Goal: Task Accomplishment & Management: Use online tool/utility

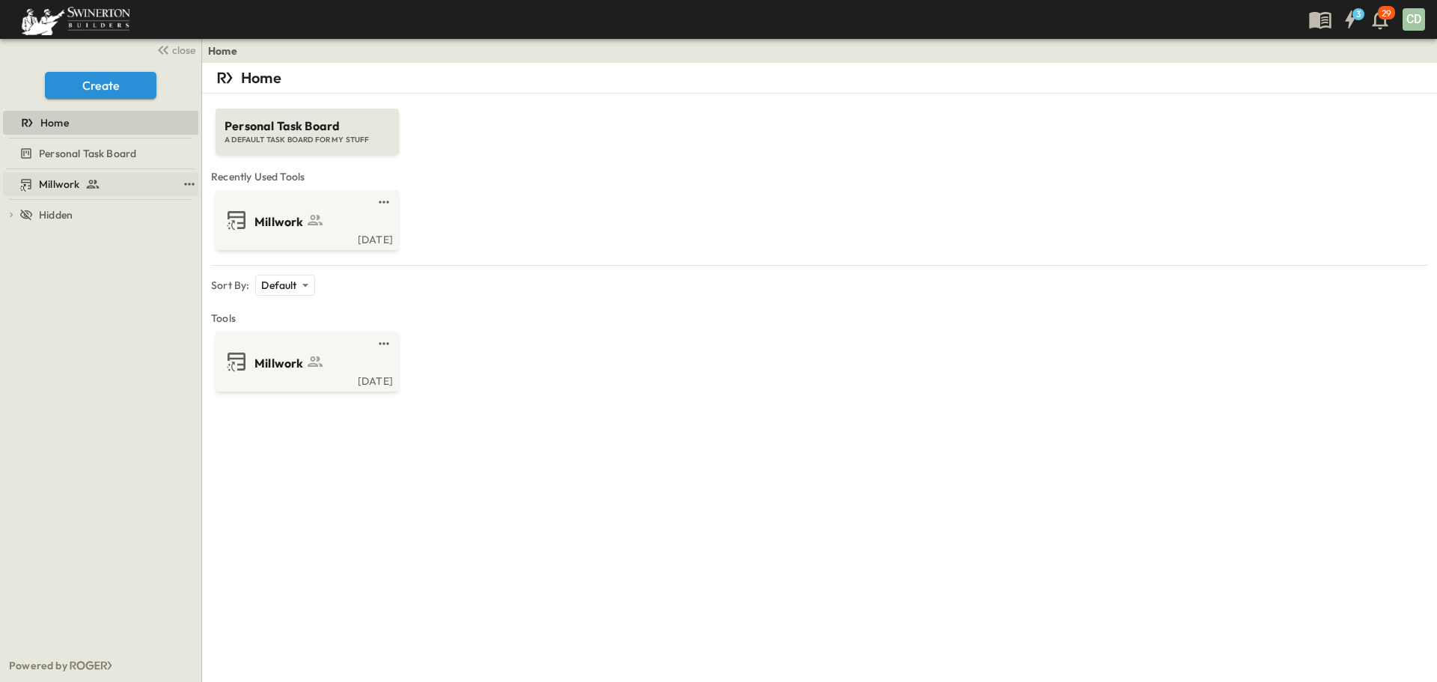
click at [52, 185] on span "Millwork" at bounding box center [59, 184] width 40 height 15
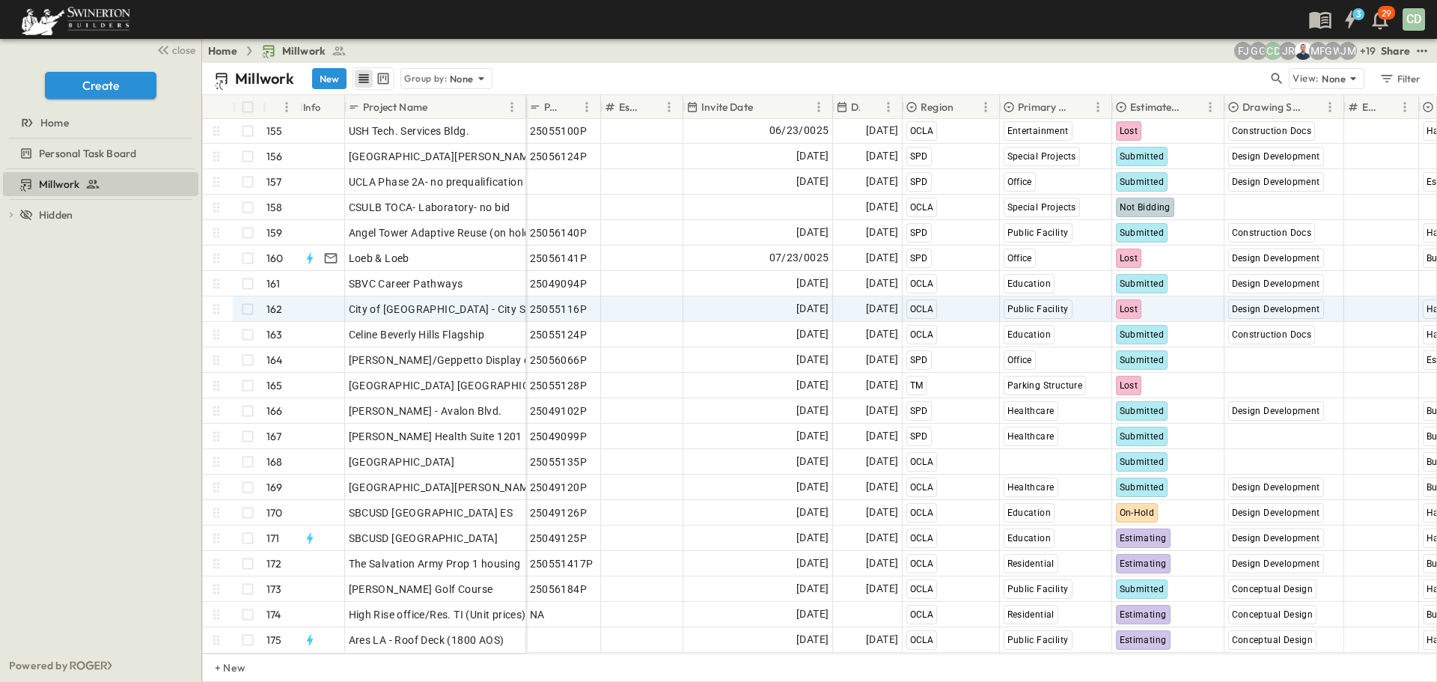
scroll to position [3932, 0]
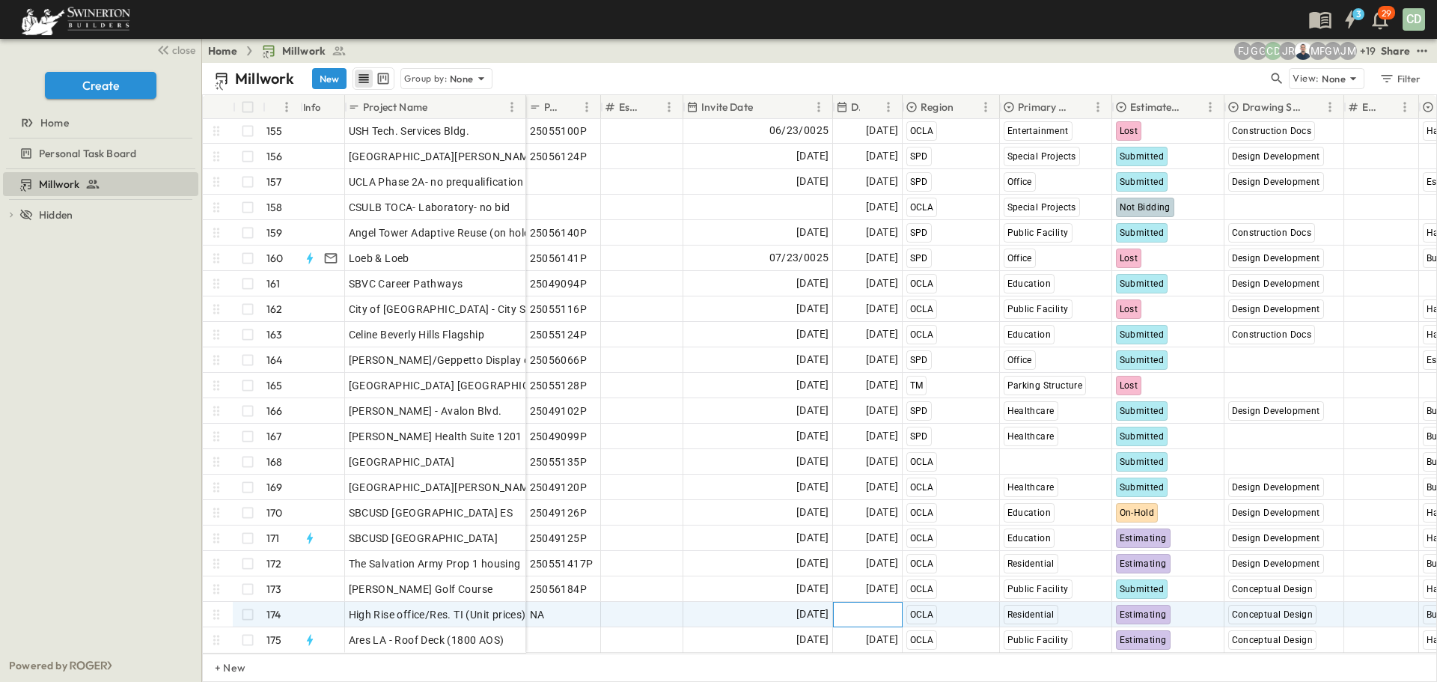
click at [868, 607] on span "Add Date" at bounding box center [875, 614] width 45 height 15
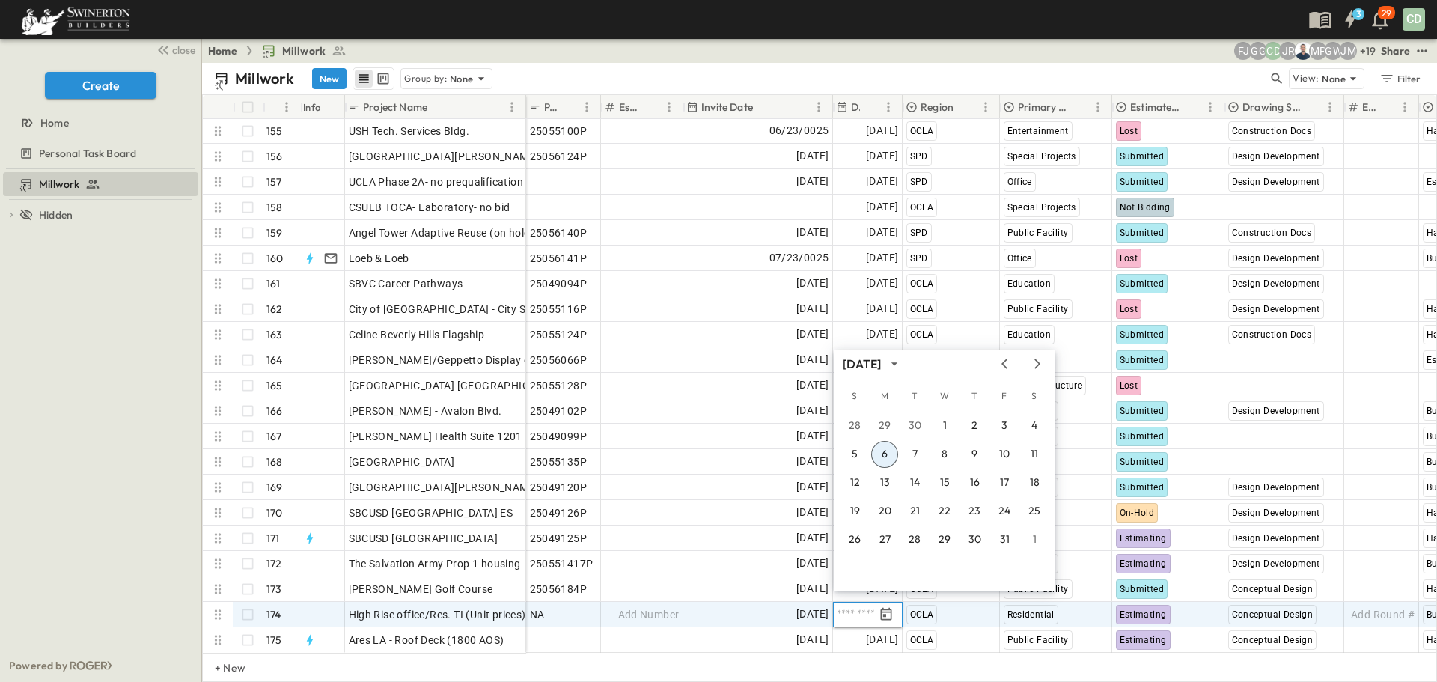
click at [1011, 356] on div "[DATE]" at bounding box center [945, 364] width 222 height 22
click at [1006, 359] on icon "Previous month" at bounding box center [1005, 364] width 18 height 12
click at [888, 537] on button "29" at bounding box center [884, 539] width 27 height 27
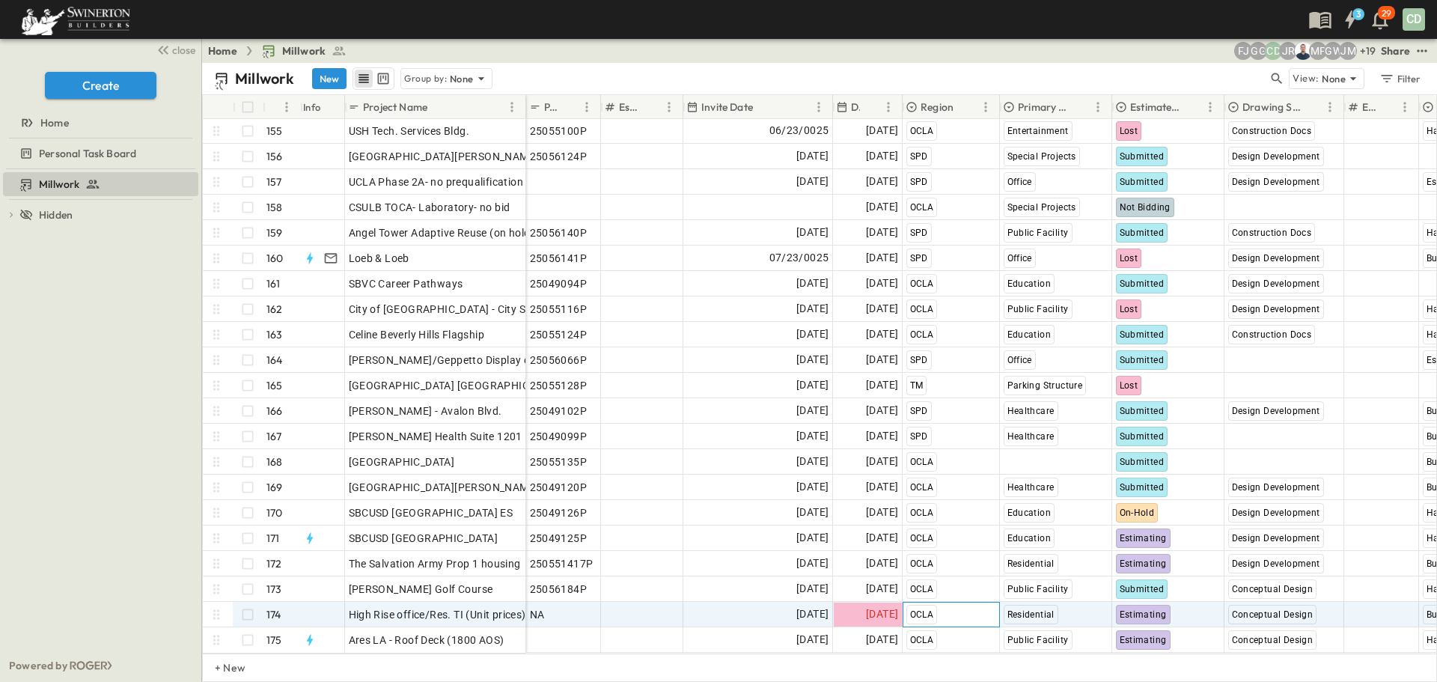
click at [925, 609] on span "OCLA" at bounding box center [922, 614] width 24 height 10
click at [861, 603] on div "[DATE]" at bounding box center [868, 615] width 68 height 24
click at [1144, 609] on span "Estimating" at bounding box center [1143, 614] width 47 height 10
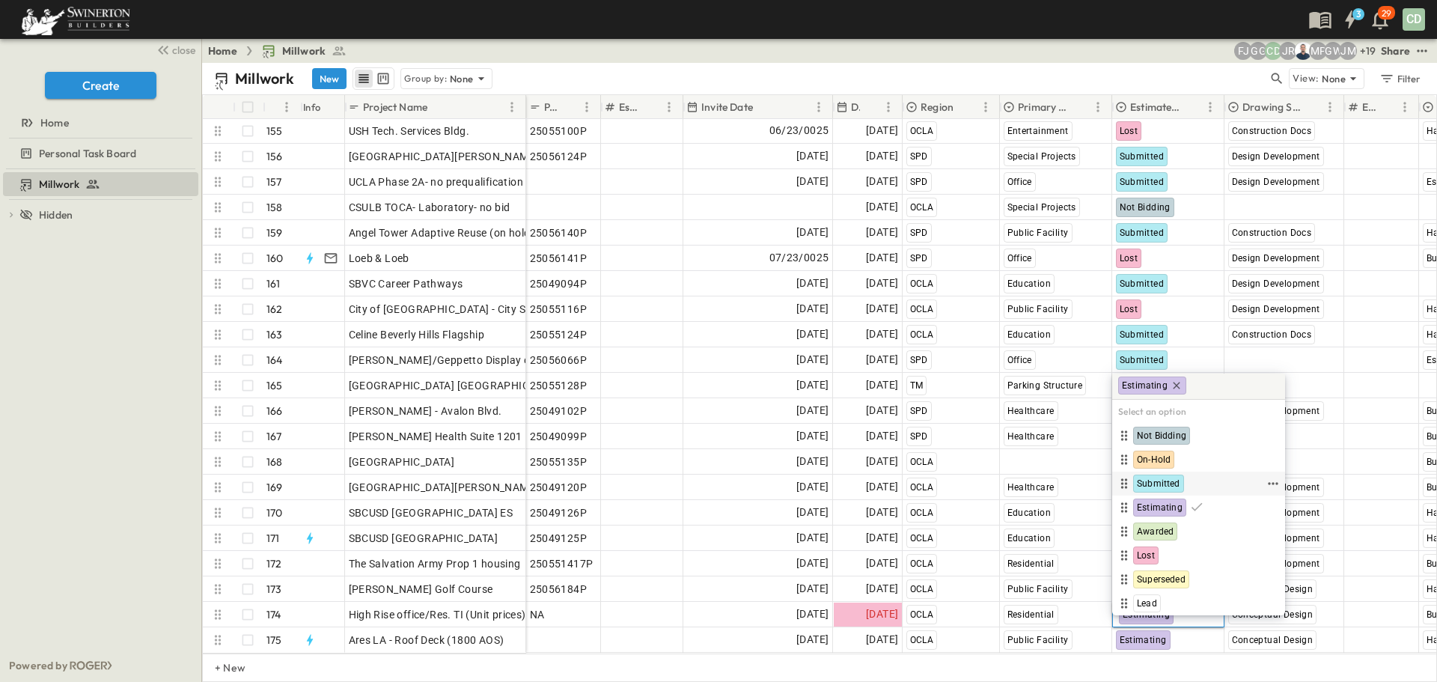
click at [1163, 481] on span "Submitted" at bounding box center [1158, 484] width 43 height 12
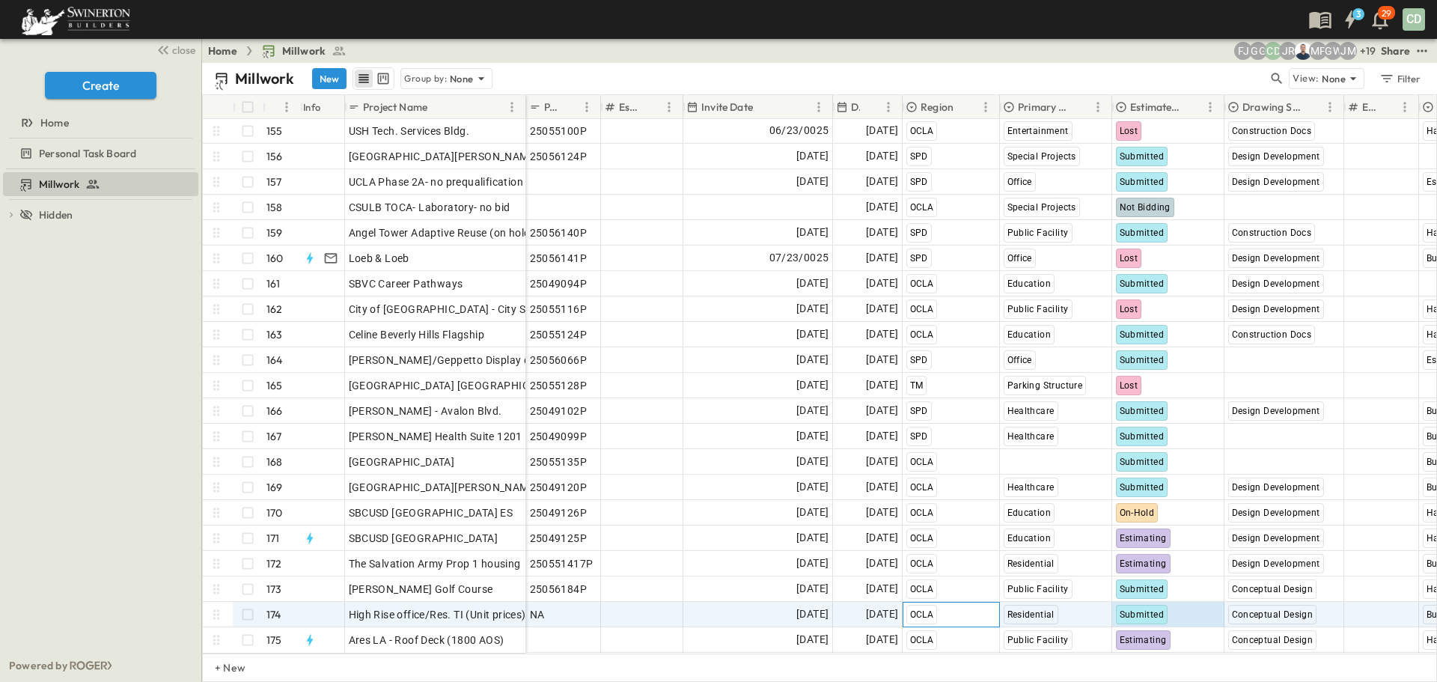
click at [962, 603] on div "OCLA" at bounding box center [952, 615] width 96 height 24
